Goal: Information Seeking & Learning: Learn about a topic

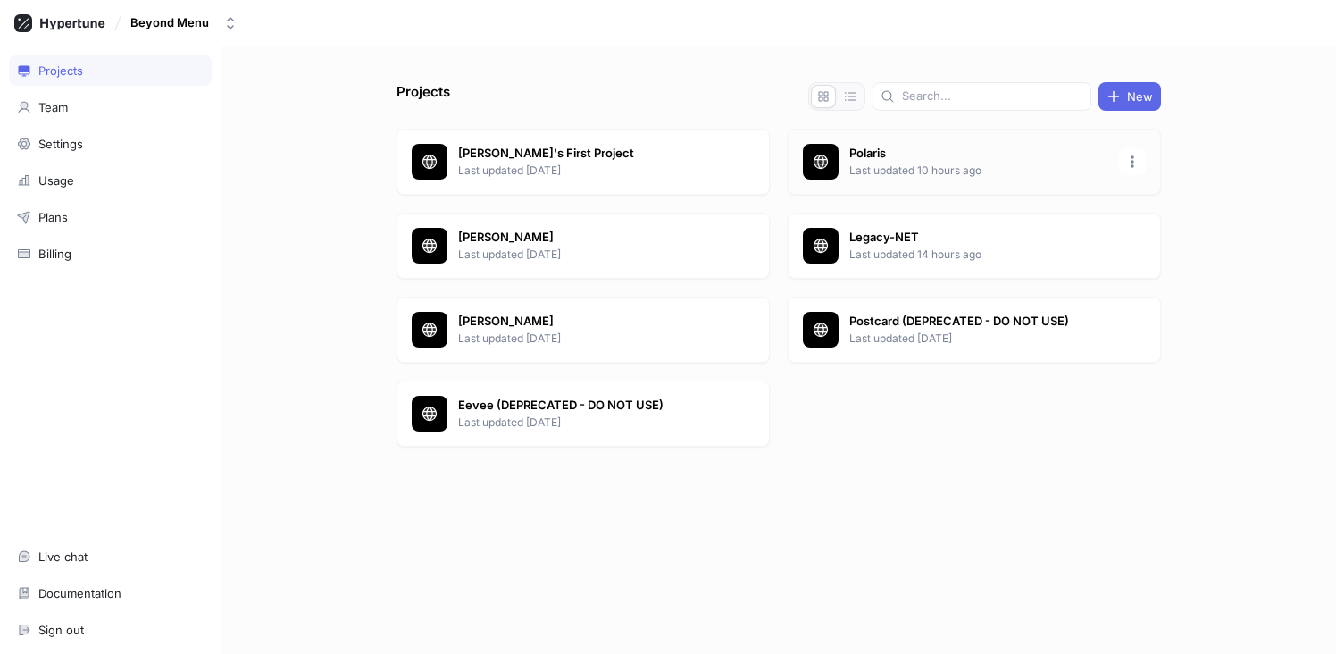
click at [938, 160] on p "Polaris" at bounding box center [978, 154] width 259 height 18
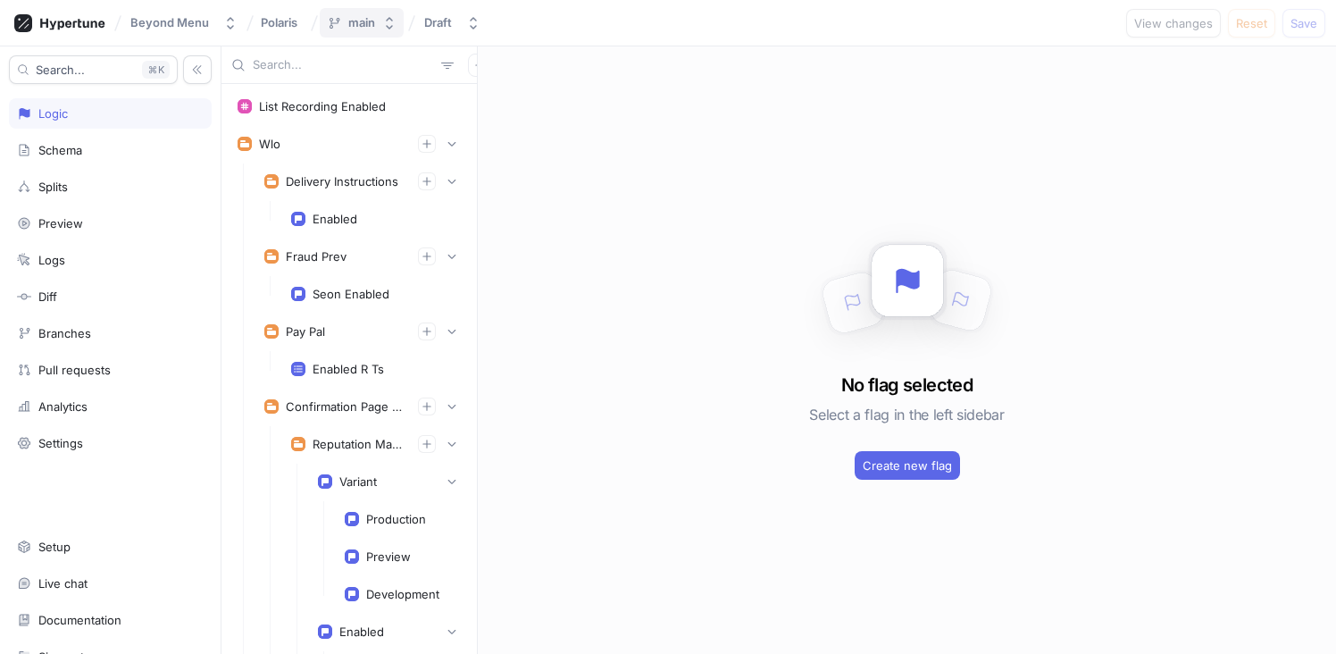
click at [382, 25] on icon "button" at bounding box center [389, 23] width 14 height 14
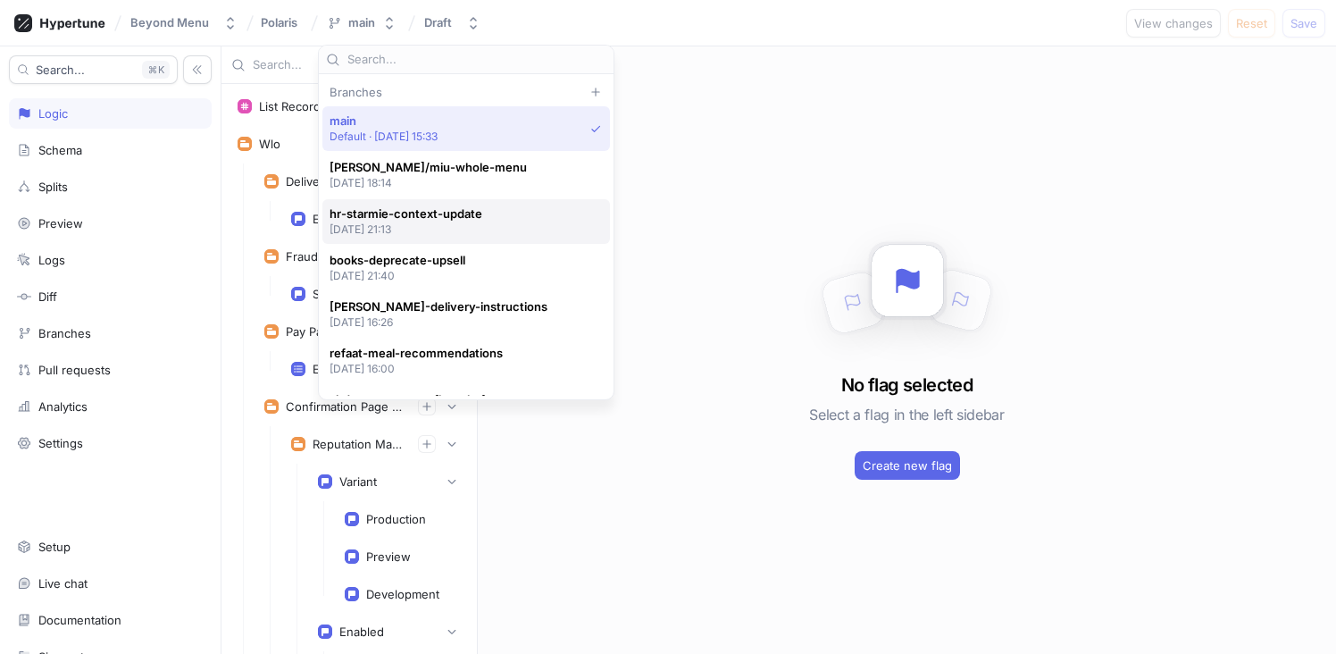
click at [471, 216] on span "hr-starmie-context-update" at bounding box center [405, 213] width 153 height 15
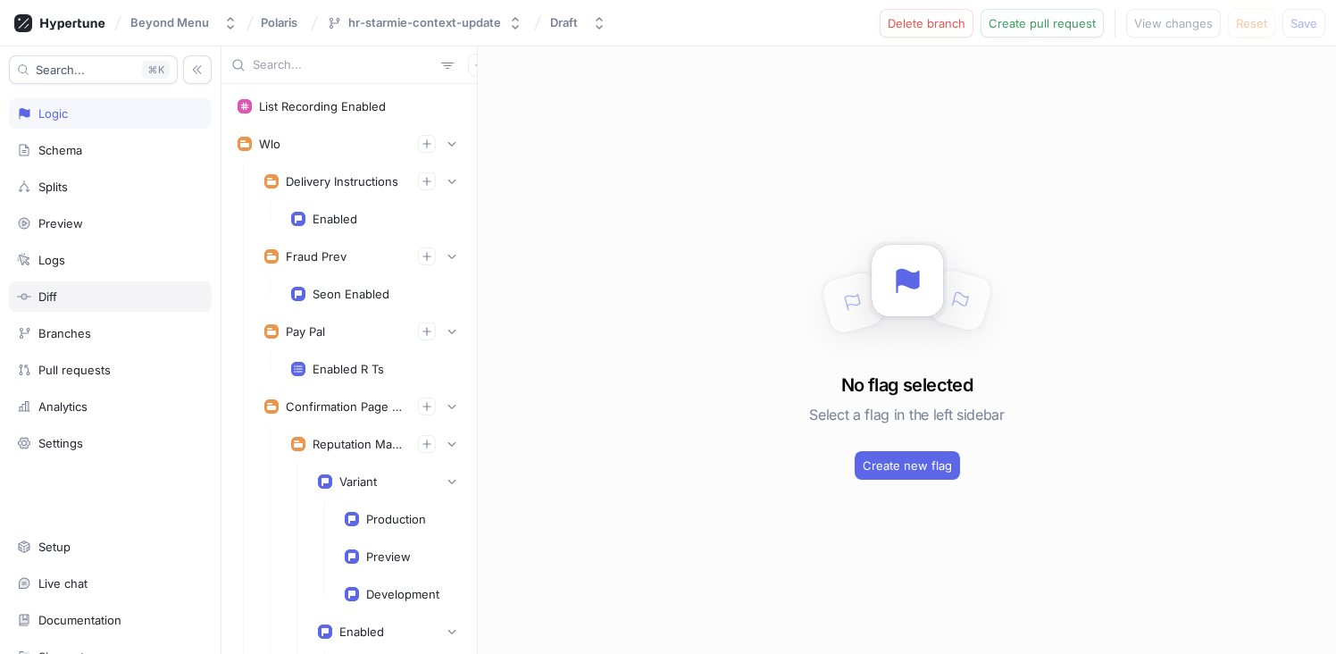
click at [71, 288] on div "Diff" at bounding box center [110, 296] width 203 height 30
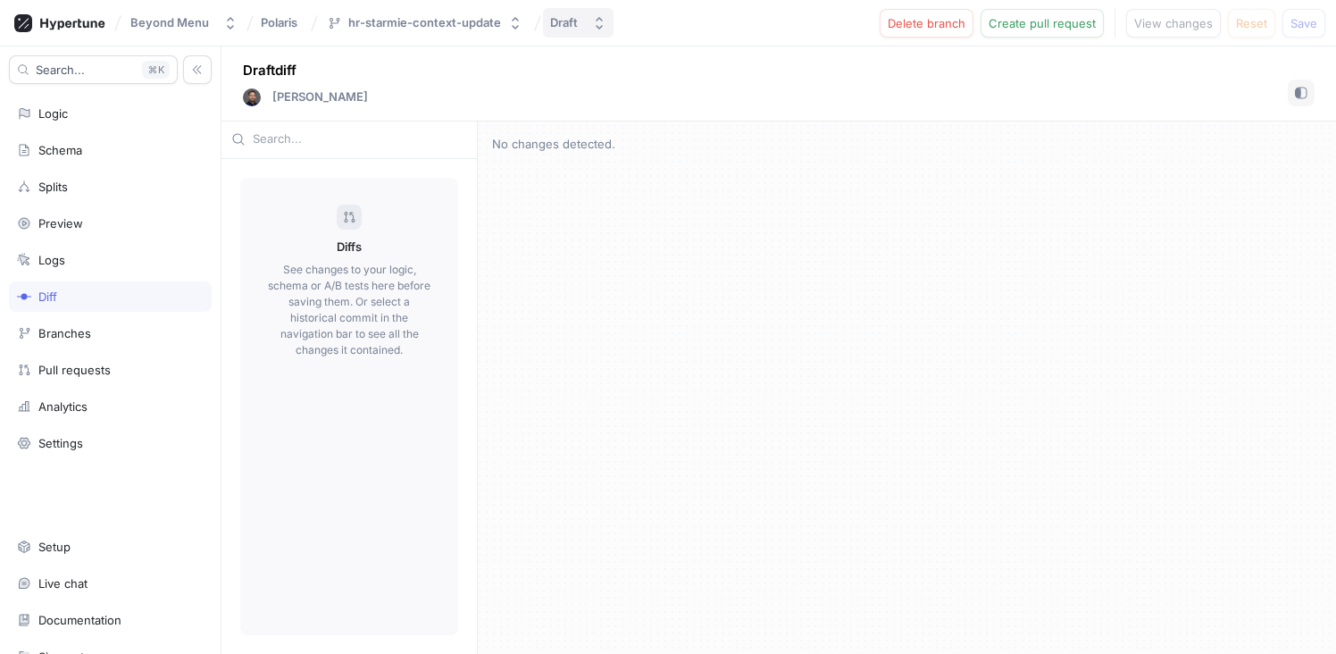
click at [580, 30] on button "Draft" at bounding box center [578, 22] width 71 height 29
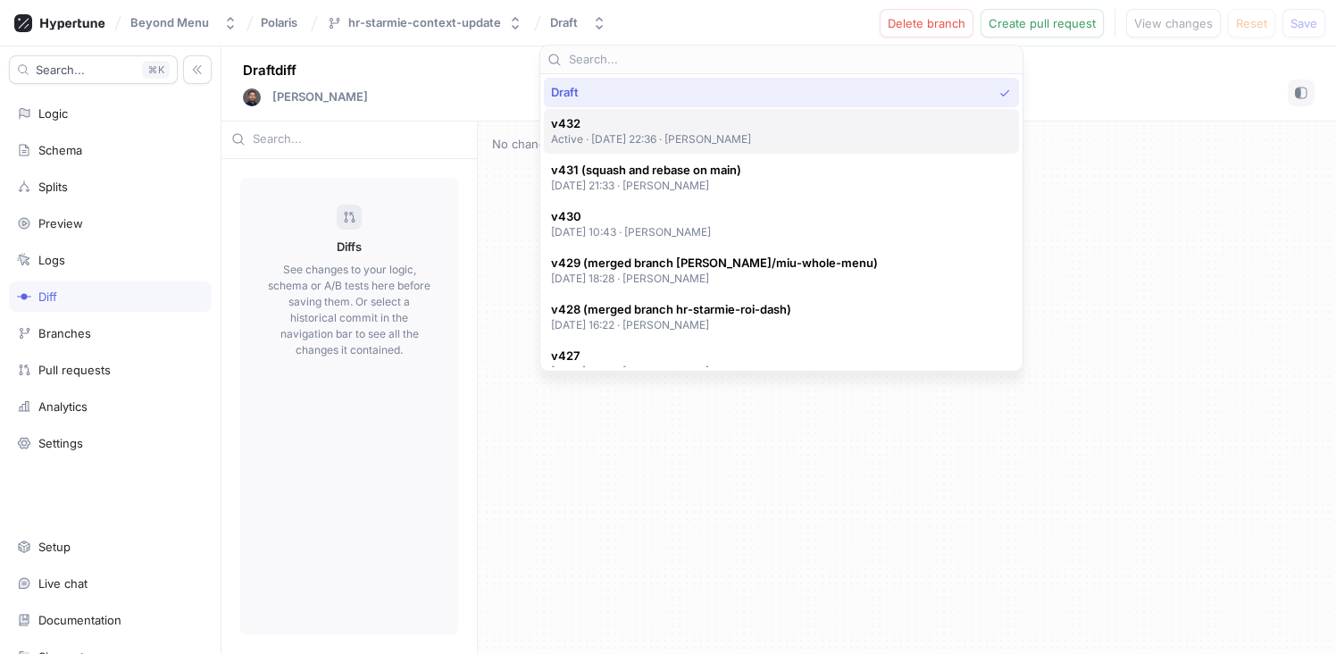
click at [628, 134] on p "Active ‧ [DATE] 22:36 ‧ [PERSON_NAME]" at bounding box center [651, 138] width 201 height 15
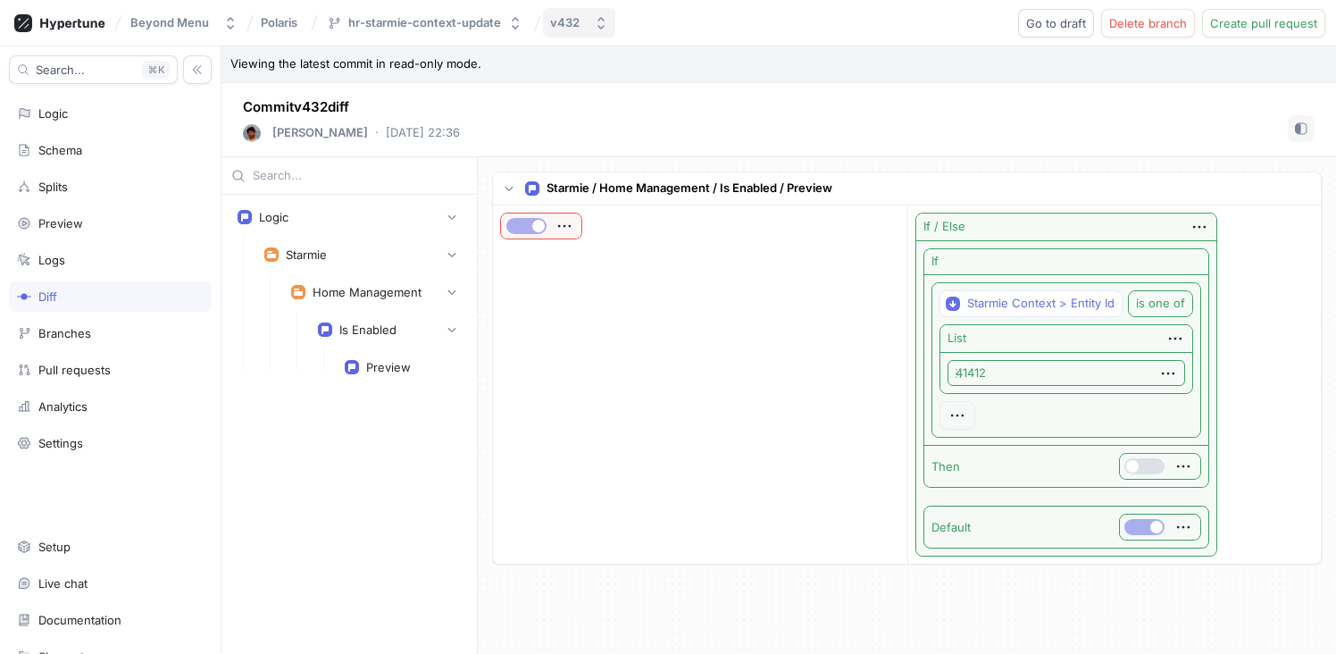
click at [603, 31] on button "v432" at bounding box center [579, 22] width 72 height 29
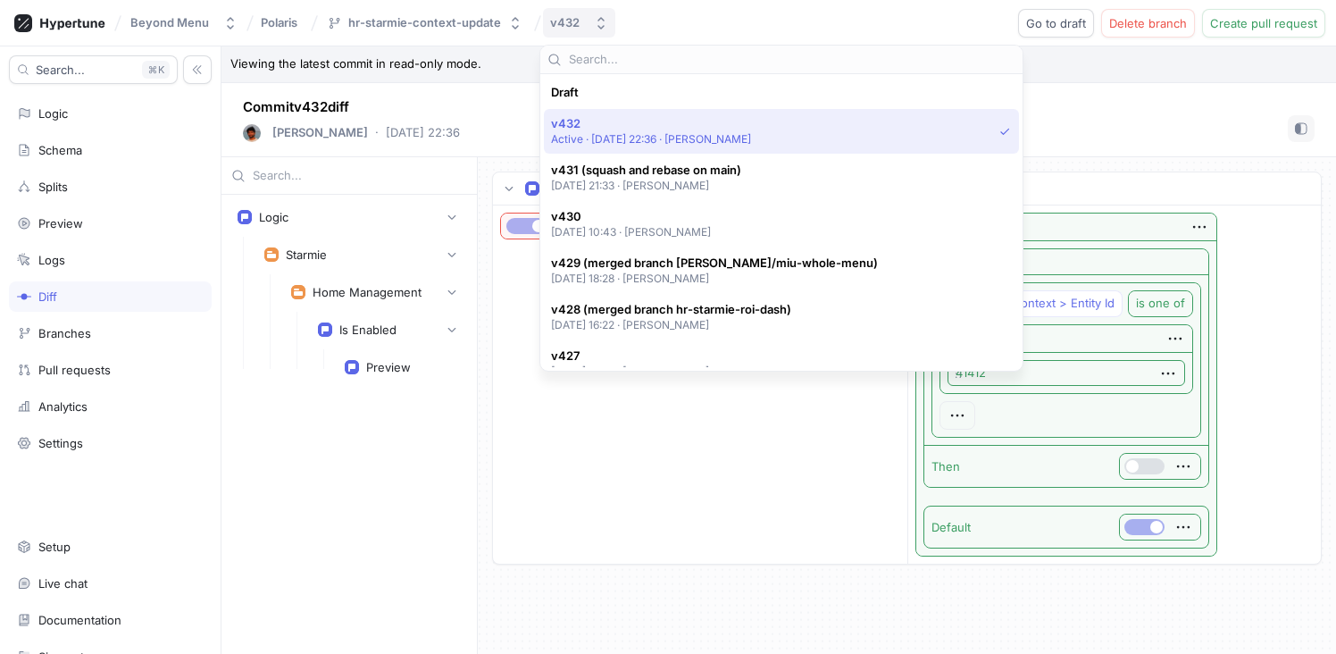
scroll to position [31, 0]
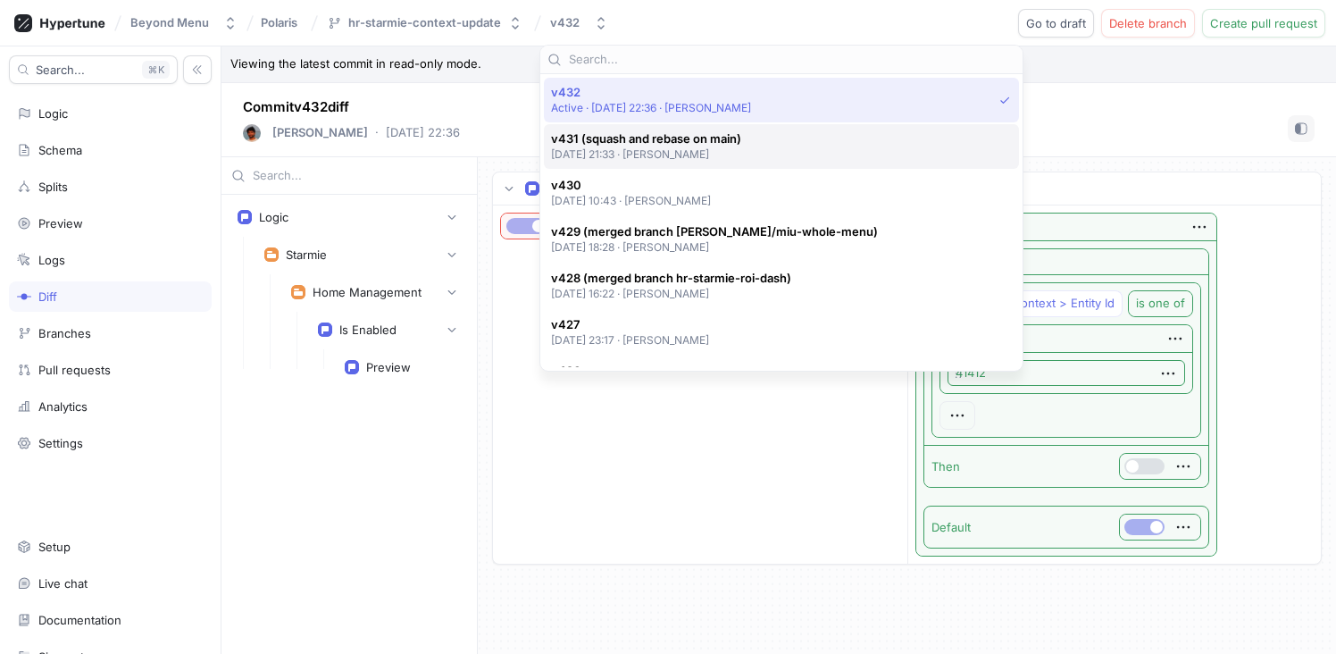
click at [646, 141] on span "v431 (squash and rebase on main)" at bounding box center [646, 138] width 190 height 15
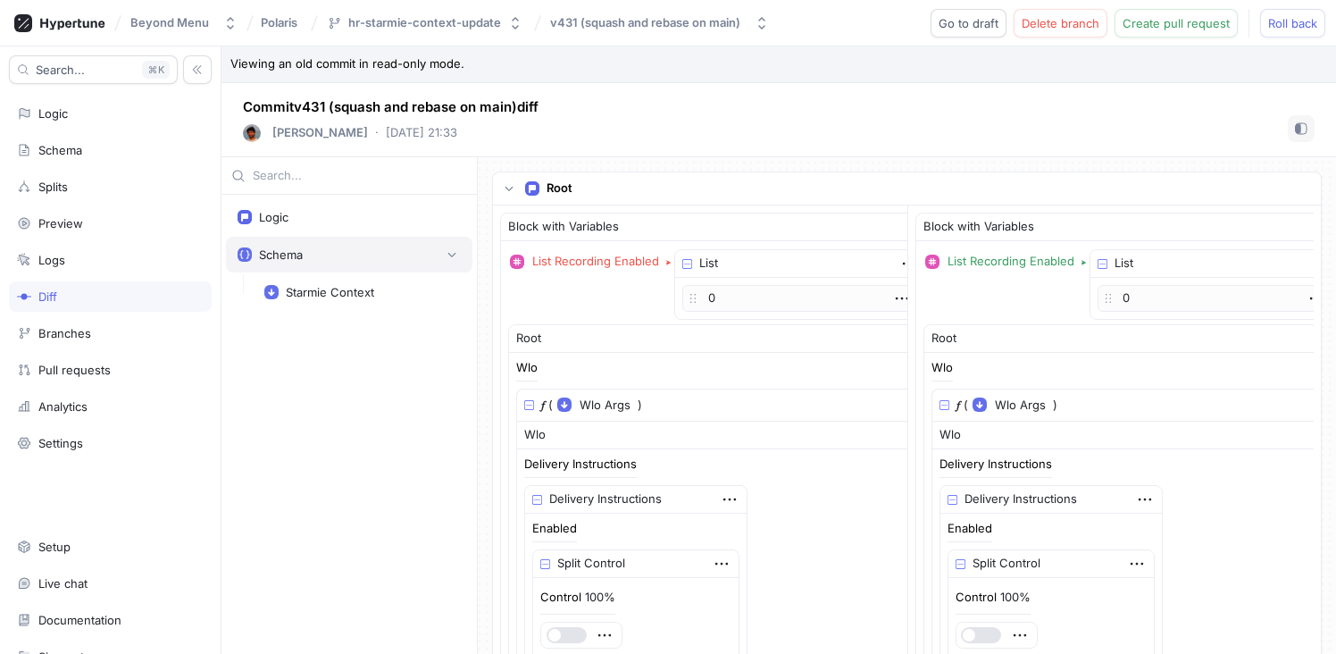
click at [312, 265] on div "Schema" at bounding box center [349, 255] width 246 height 36
click at [331, 293] on div "Starmie Context" at bounding box center [330, 292] width 88 height 14
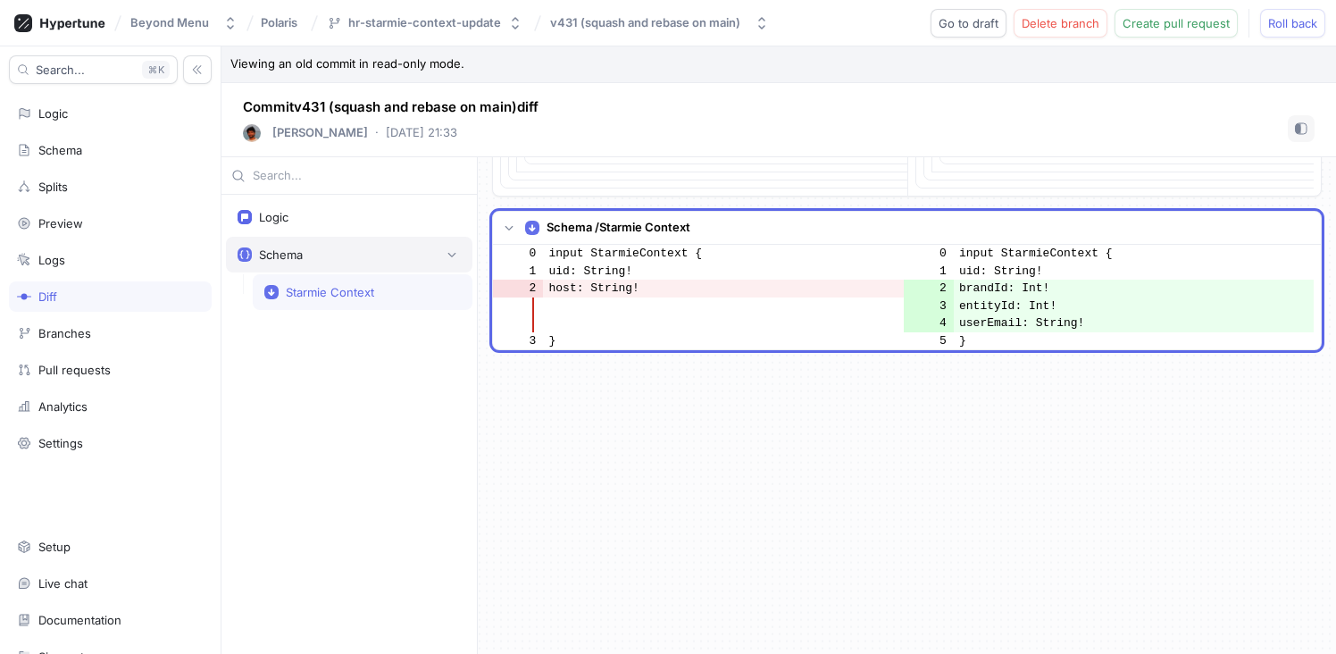
click at [318, 261] on div "Schema" at bounding box center [349, 255] width 223 height 18
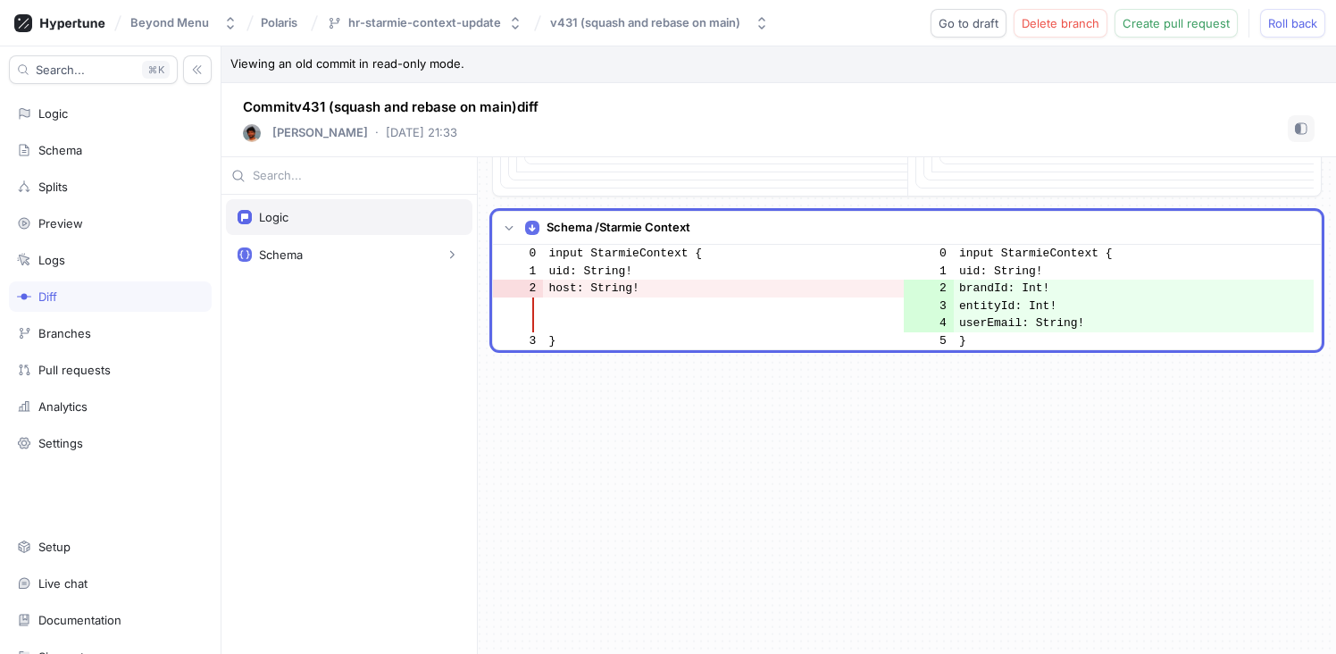
click at [320, 229] on div "Logic" at bounding box center [349, 217] width 246 height 36
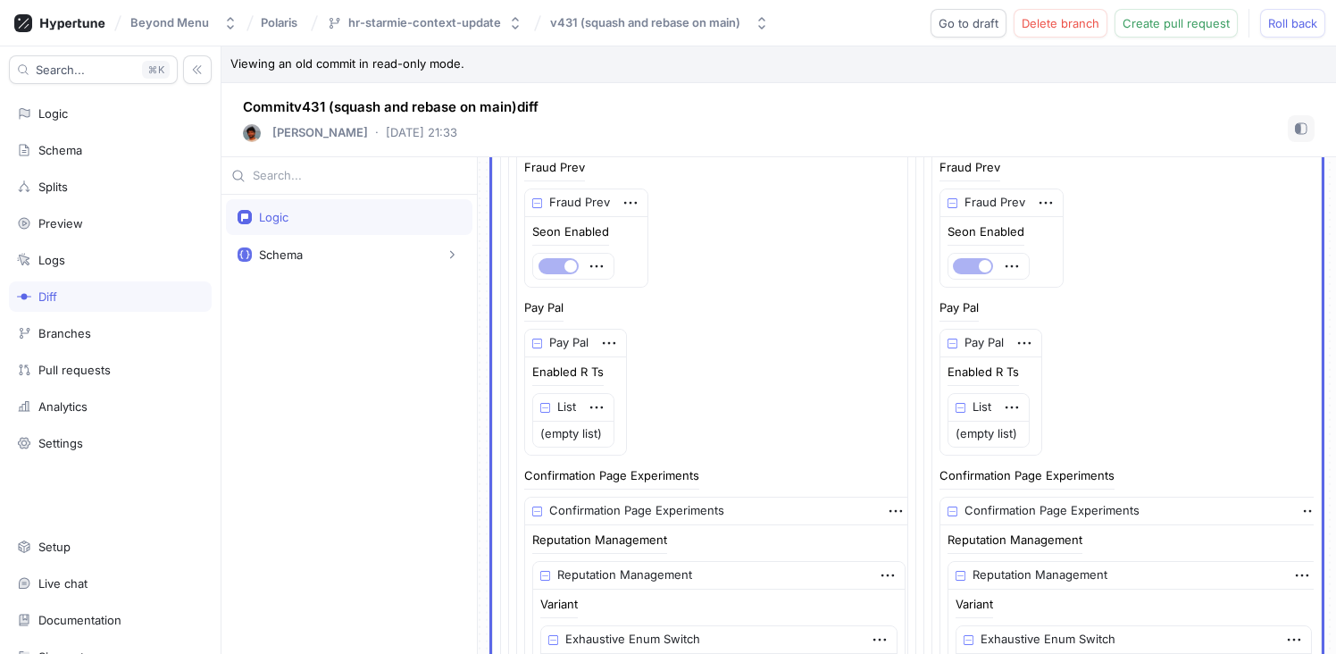
scroll to position [0, 0]
